Goal: Consume media (video, audio)

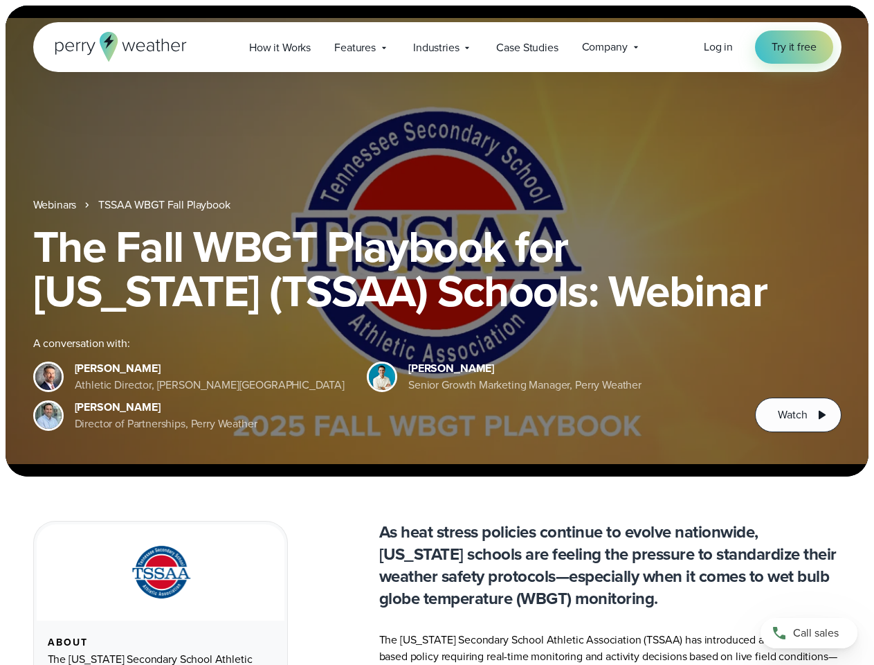
click at [437, 332] on div "The Fall WBGT Playbook for [US_STATE] (TSSAA) Schools: Webinar A conversation w…" at bounding box center [437, 328] width 809 height 208
click at [437, 47] on span "Industries" at bounding box center [436, 47] width 46 height 17
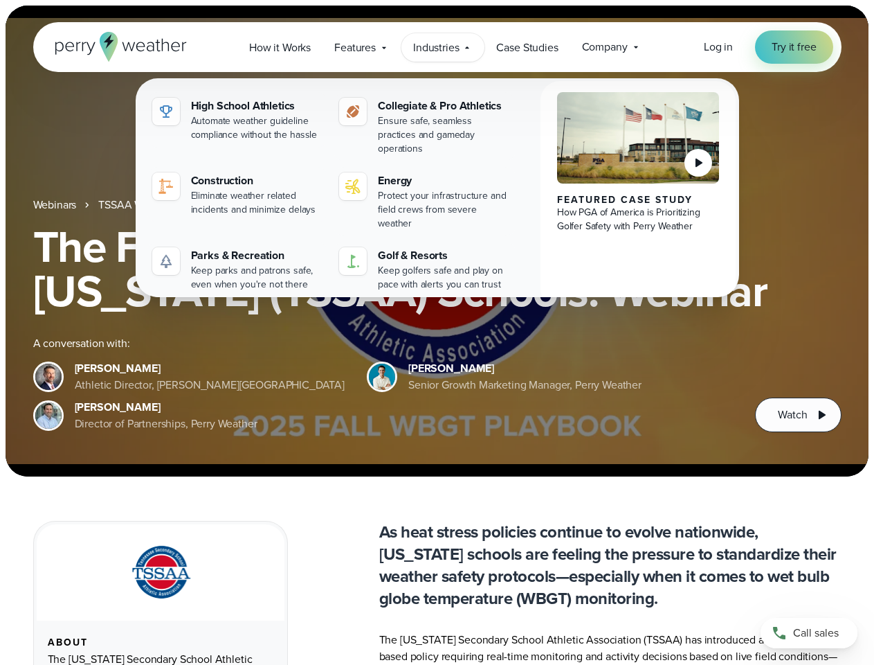
click at [437, 241] on h1 "The Fall WBGT Playbook for [US_STATE] (TSSAA) Schools: Webinar" at bounding box center [437, 268] width 809 height 89
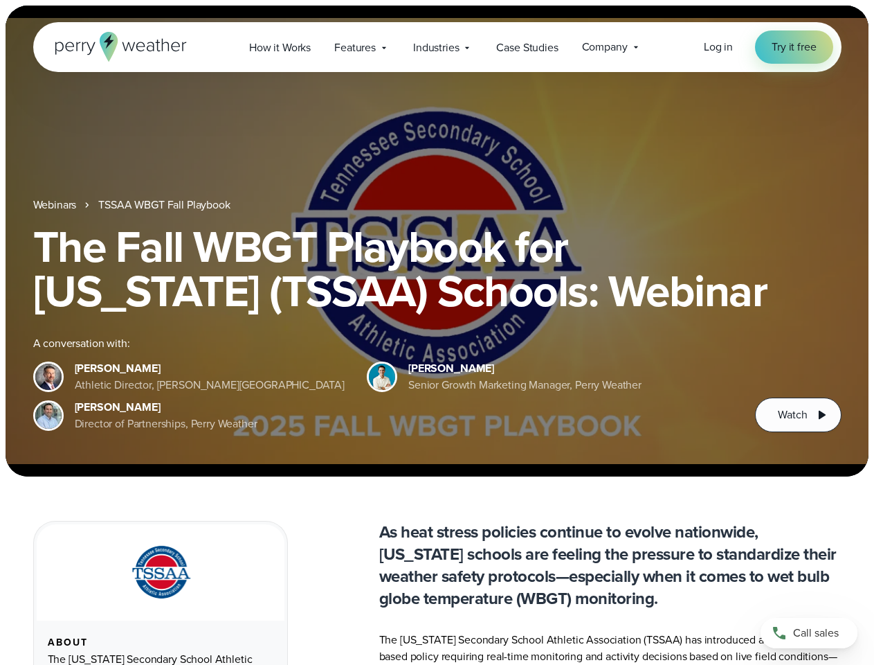
click at [165, 205] on link "TSSAA WBGT Fall Playbook" at bounding box center [164, 205] width 132 height 17
click at [798, 415] on span "Watch" at bounding box center [792, 414] width 29 height 17
